Goal: Complete Application Form: Complete application form

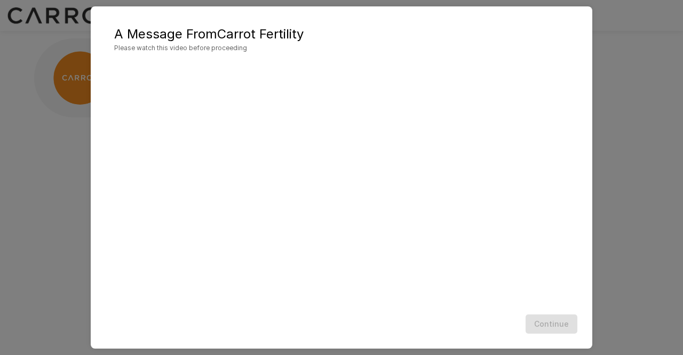
click at [605, 274] on div "A Message From Carrot Fertility Please watch this video before proceeding Conti…" at bounding box center [341, 177] width 683 height 355
click at [548, 320] on button "Continue" at bounding box center [551, 324] width 52 height 20
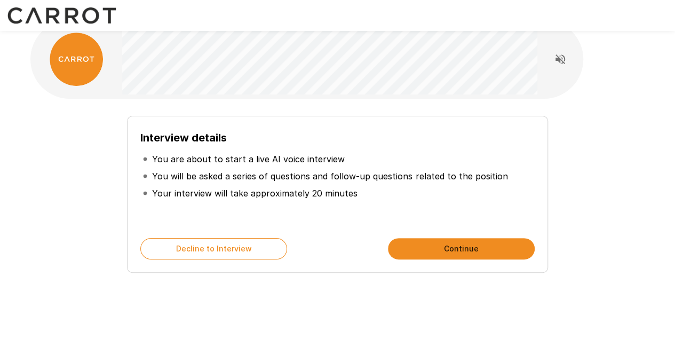
scroll to position [20, 0]
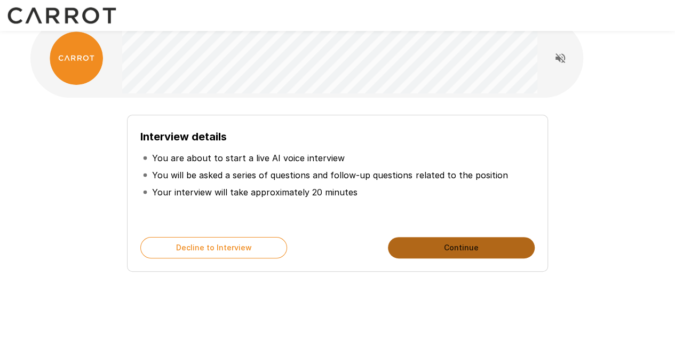
click at [475, 246] on button "Continue" at bounding box center [461, 247] width 147 height 21
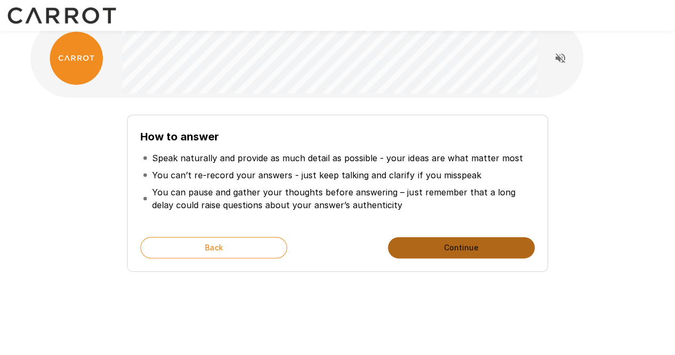
click at [412, 249] on button "Continue" at bounding box center [461, 247] width 147 height 21
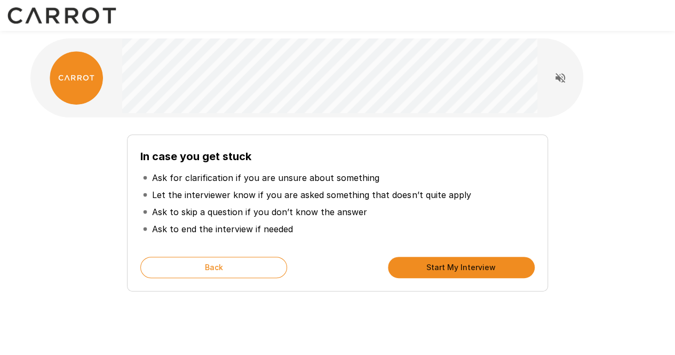
scroll to position [3, 0]
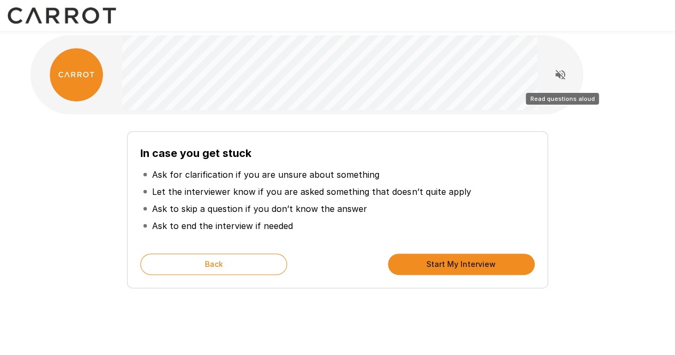
click at [560, 71] on icon "Read questions aloud" at bounding box center [560, 74] width 13 height 13
click at [558, 77] on icon "Stop reading questions aloud" at bounding box center [560, 75] width 10 height 10
click at [442, 260] on button "Start My Interview" at bounding box center [461, 263] width 147 height 21
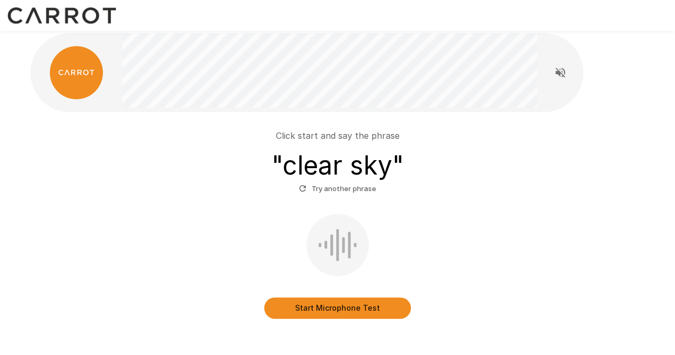
scroll to position [6, 0]
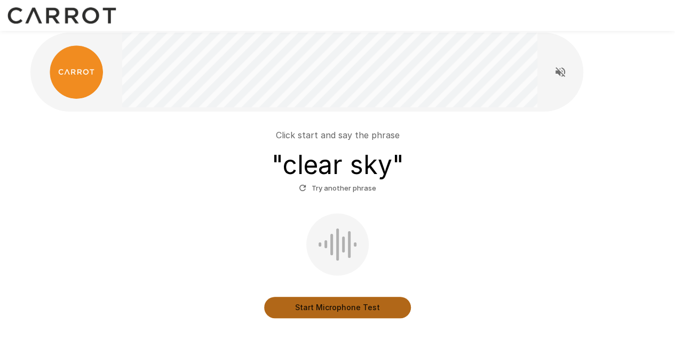
click at [309, 308] on button "Start Microphone Test" at bounding box center [337, 307] width 147 height 21
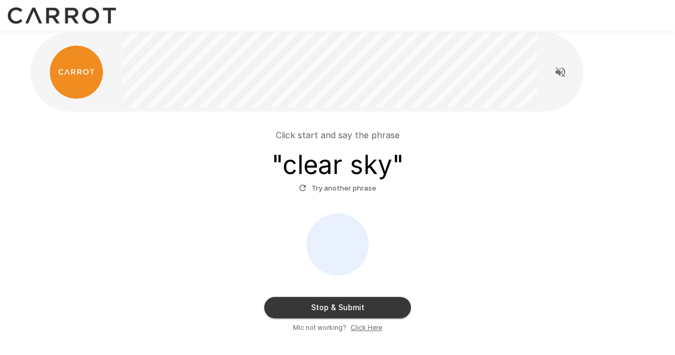
click at [183, 263] on div "Stop & Submit Mic not working? Click Here" at bounding box center [338, 272] width 606 height 119
click at [290, 305] on button "Stop & Submit" at bounding box center [337, 307] width 147 height 21
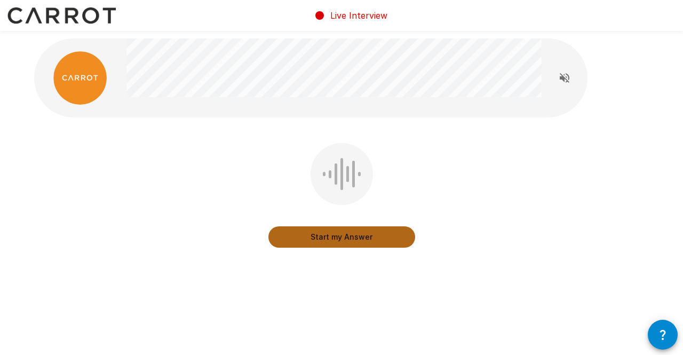
click at [316, 233] on button "Start my Answer" at bounding box center [341, 236] width 147 height 21
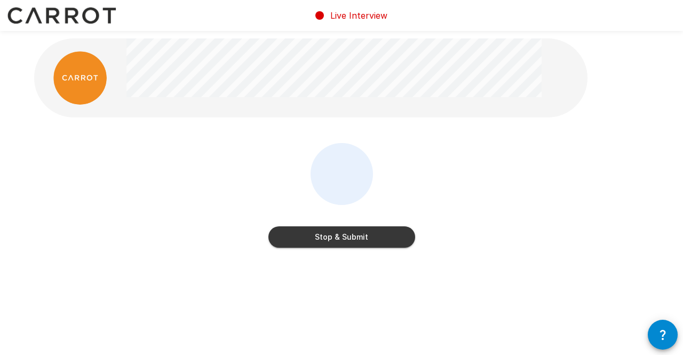
click at [317, 244] on button "Stop & Submit" at bounding box center [341, 236] width 147 height 21
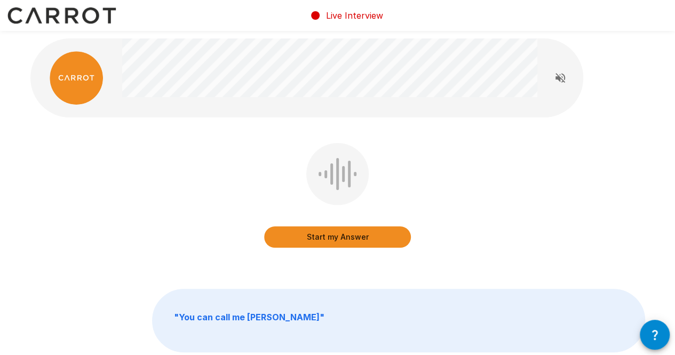
click at [97, 254] on div "Start my Answer" at bounding box center [337, 203] width 614 height 120
click at [560, 81] on icon "Read questions aloud" at bounding box center [560, 77] width 13 height 13
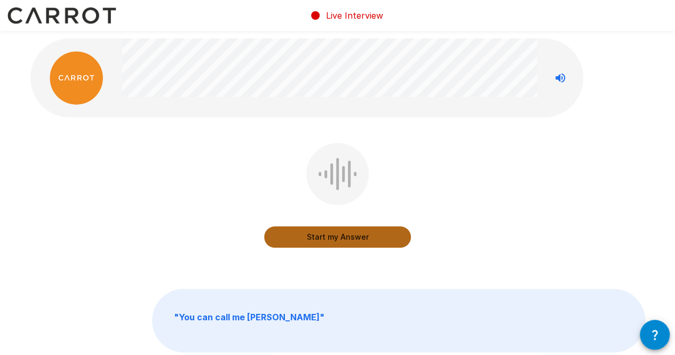
click at [356, 244] on button "Start my Answer" at bounding box center [337, 236] width 147 height 21
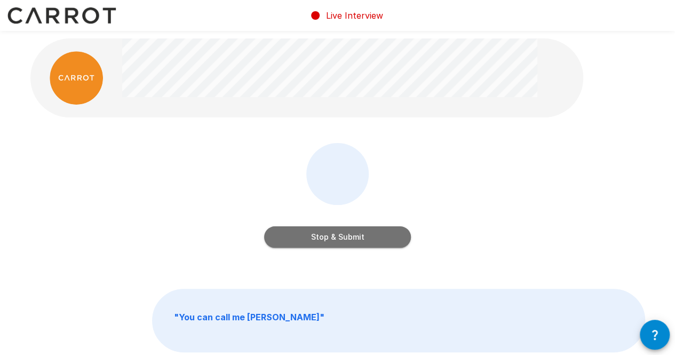
click at [356, 244] on button "Stop & Submit" at bounding box center [337, 236] width 147 height 21
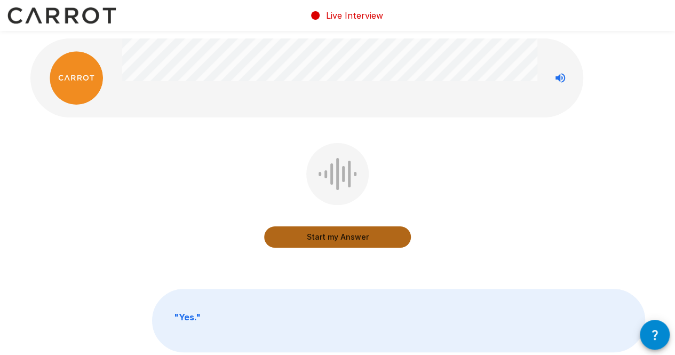
click at [356, 244] on button "Start my Answer" at bounding box center [337, 236] width 147 height 21
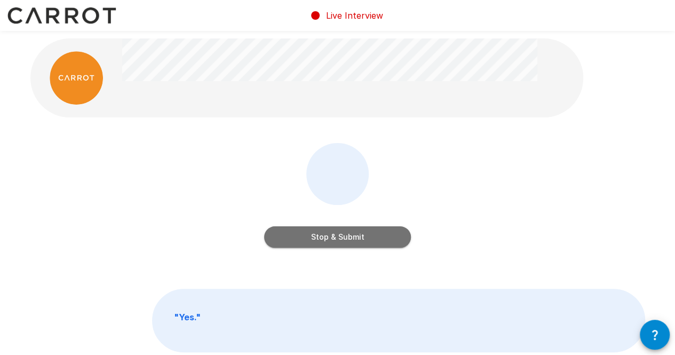
click at [340, 238] on button "Stop & Submit" at bounding box center [337, 236] width 147 height 21
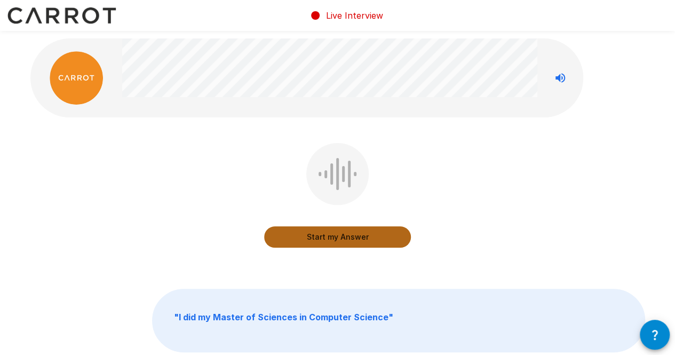
click at [316, 237] on button "Start my Answer" at bounding box center [337, 236] width 147 height 21
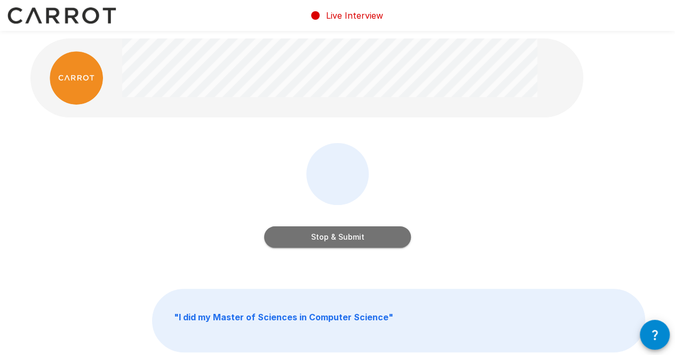
click at [297, 244] on button "Stop & Submit" at bounding box center [337, 236] width 147 height 21
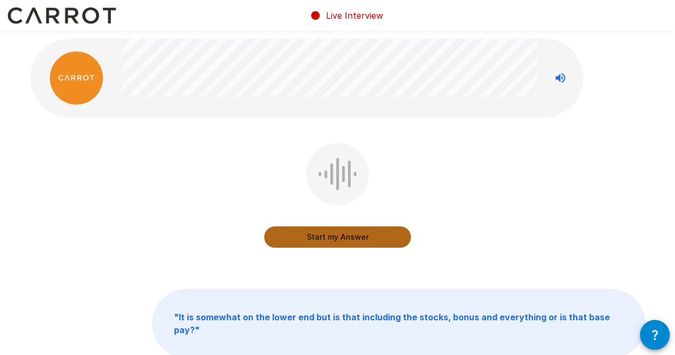
click at [275, 237] on button "Start my Answer" at bounding box center [337, 236] width 147 height 21
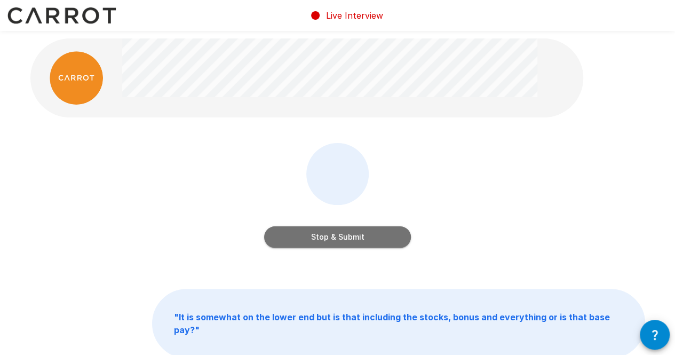
click at [275, 237] on button "Stop & Submit" at bounding box center [337, 236] width 147 height 21
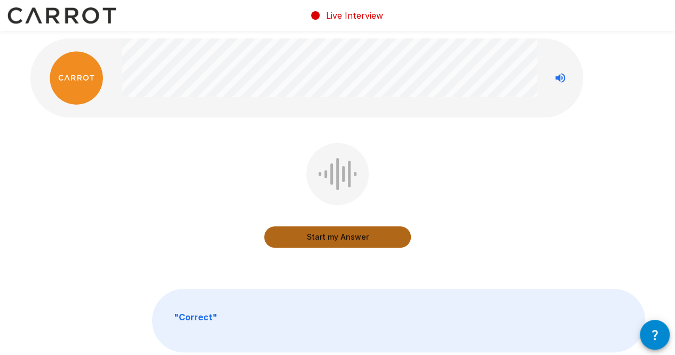
click at [289, 235] on button "Start my Answer" at bounding box center [337, 236] width 147 height 21
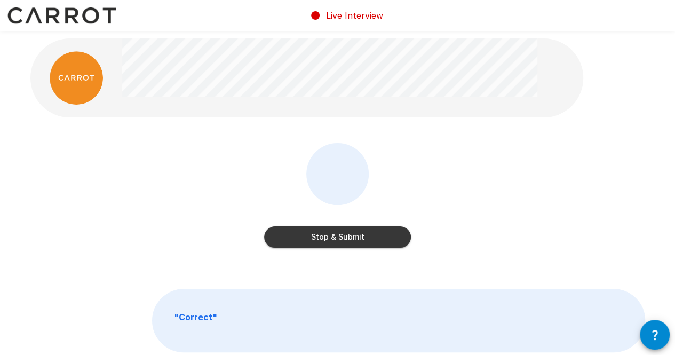
click at [289, 235] on button "Stop & Submit" at bounding box center [337, 236] width 147 height 21
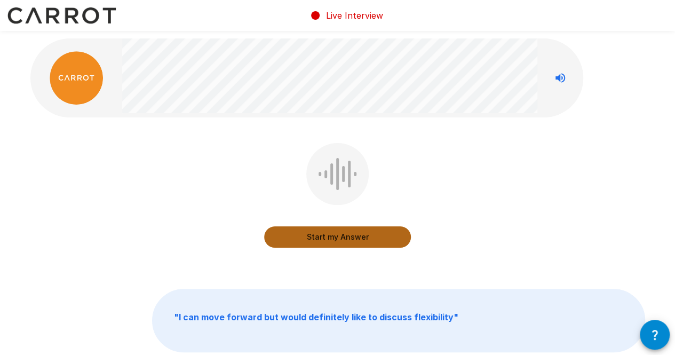
click at [293, 236] on button "Start my Answer" at bounding box center [337, 236] width 147 height 21
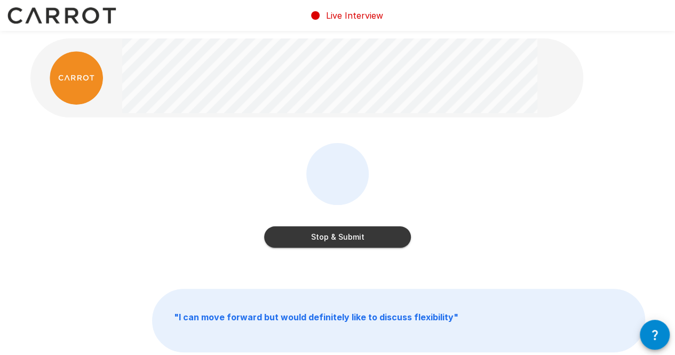
click at [293, 236] on button "Stop & Submit" at bounding box center [337, 236] width 147 height 21
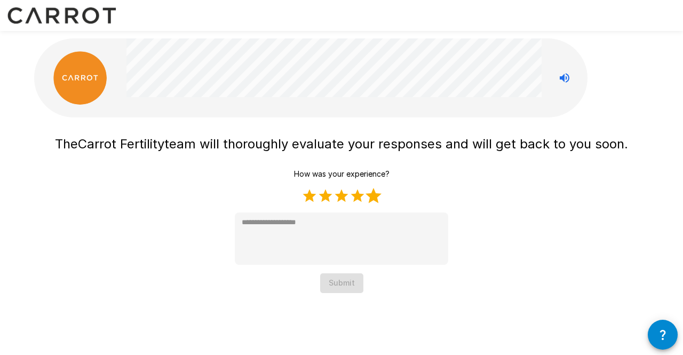
click at [369, 194] on label "5 Stars" at bounding box center [373, 196] width 16 height 16
type textarea "*"
click at [354, 283] on button "Submit" at bounding box center [341, 283] width 43 height 20
